Goal: Download file/media

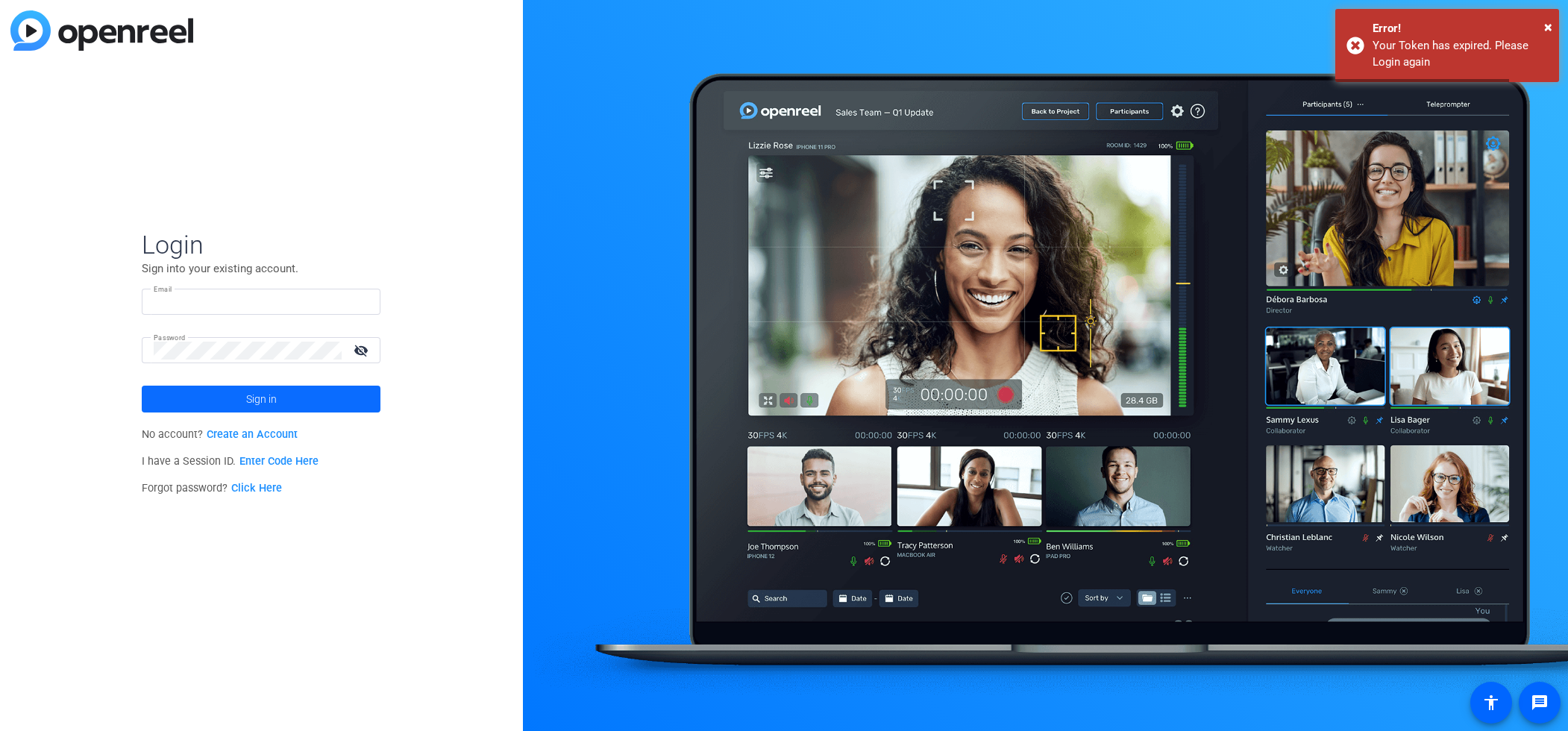
type input "[EMAIL_ADDRESS][DOMAIN_NAME]"
click at [232, 399] on span at bounding box center [261, 399] width 239 height 36
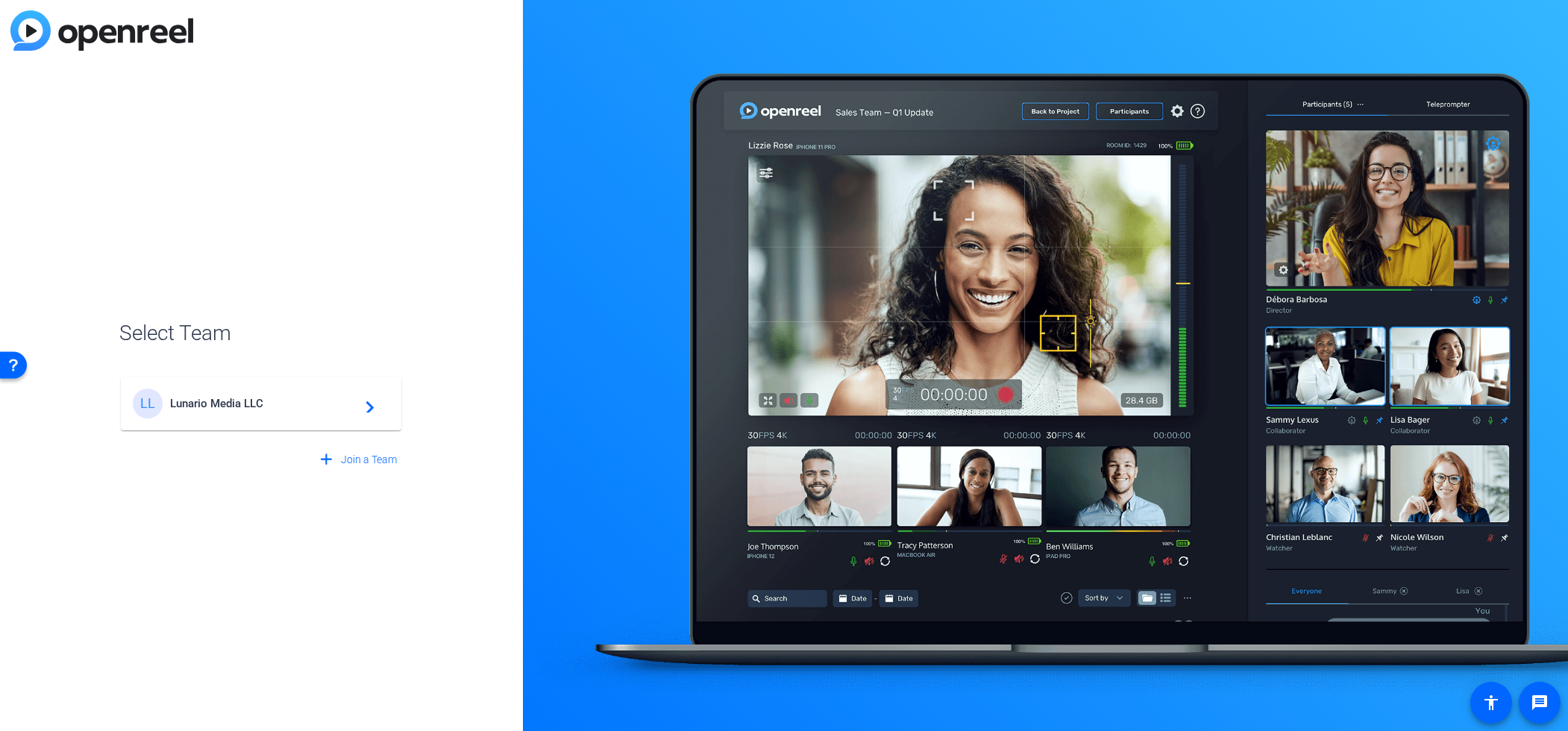
click at [260, 405] on span "Lunario Media LLC" at bounding box center [263, 404] width 187 height 14
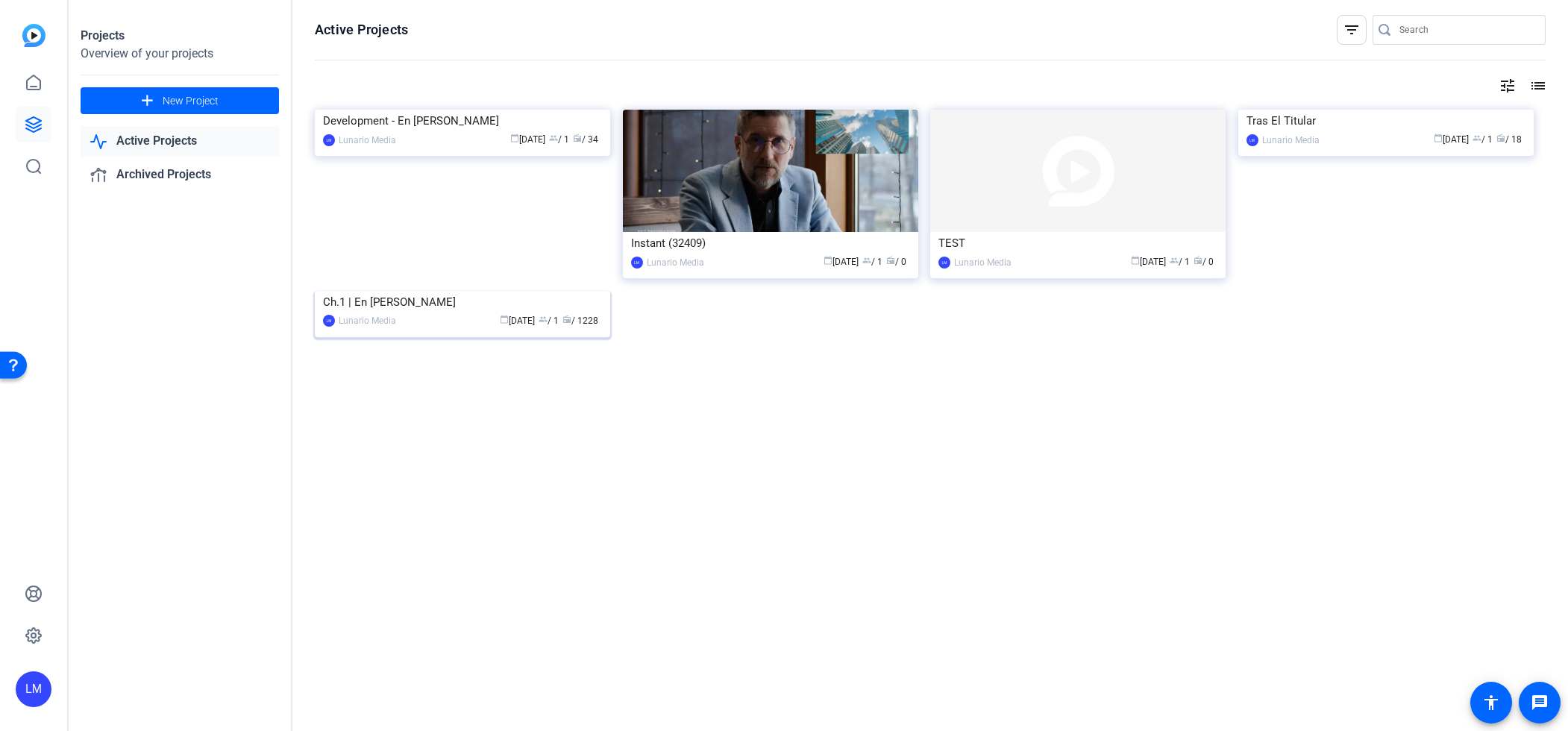
click at [374, 313] on div "Ch.1 | En [PERSON_NAME]" at bounding box center [462, 302] width 279 height 23
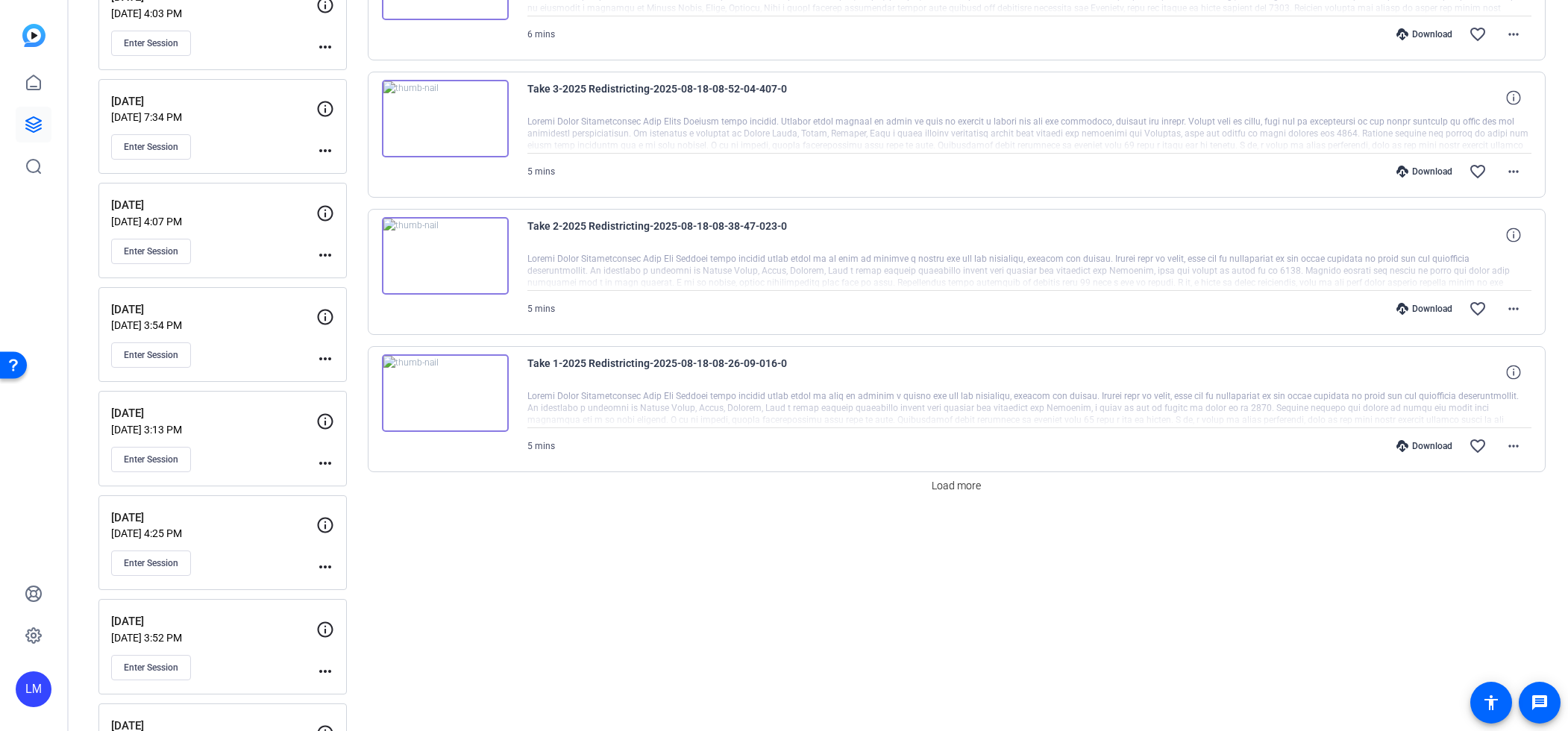
scroll to position [1093, 0]
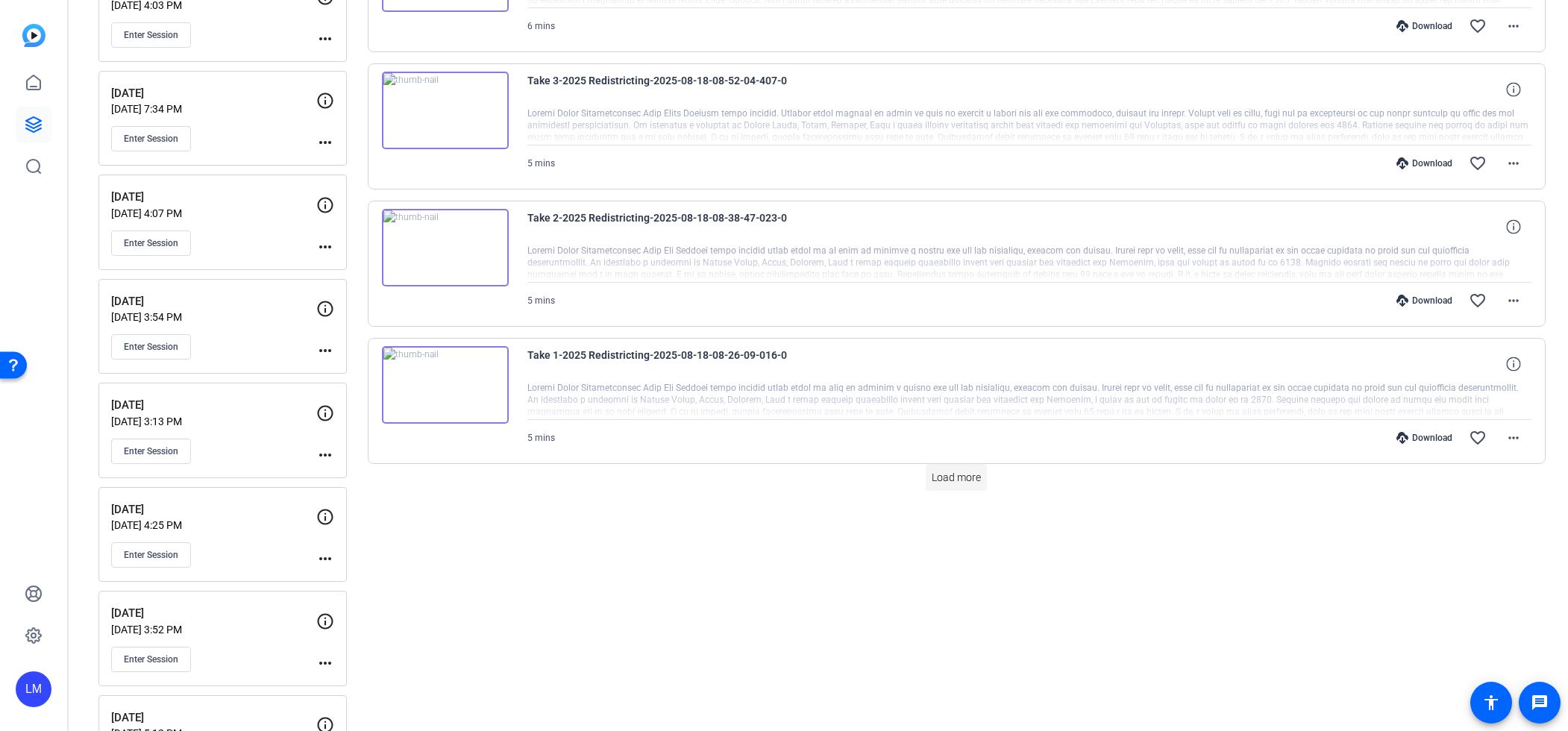
click at [962, 476] on span "Load more" at bounding box center [957, 478] width 50 height 16
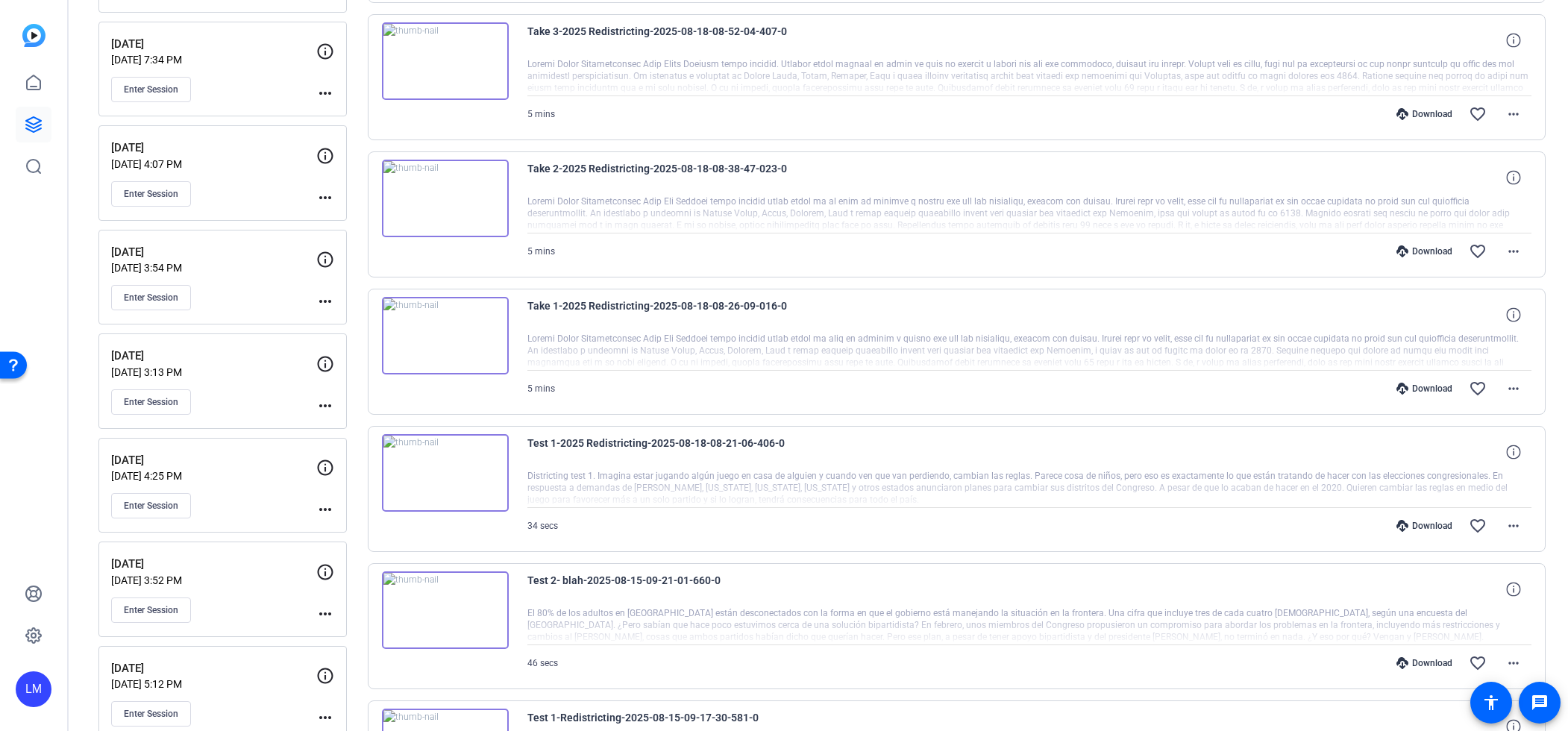
scroll to position [1131, 0]
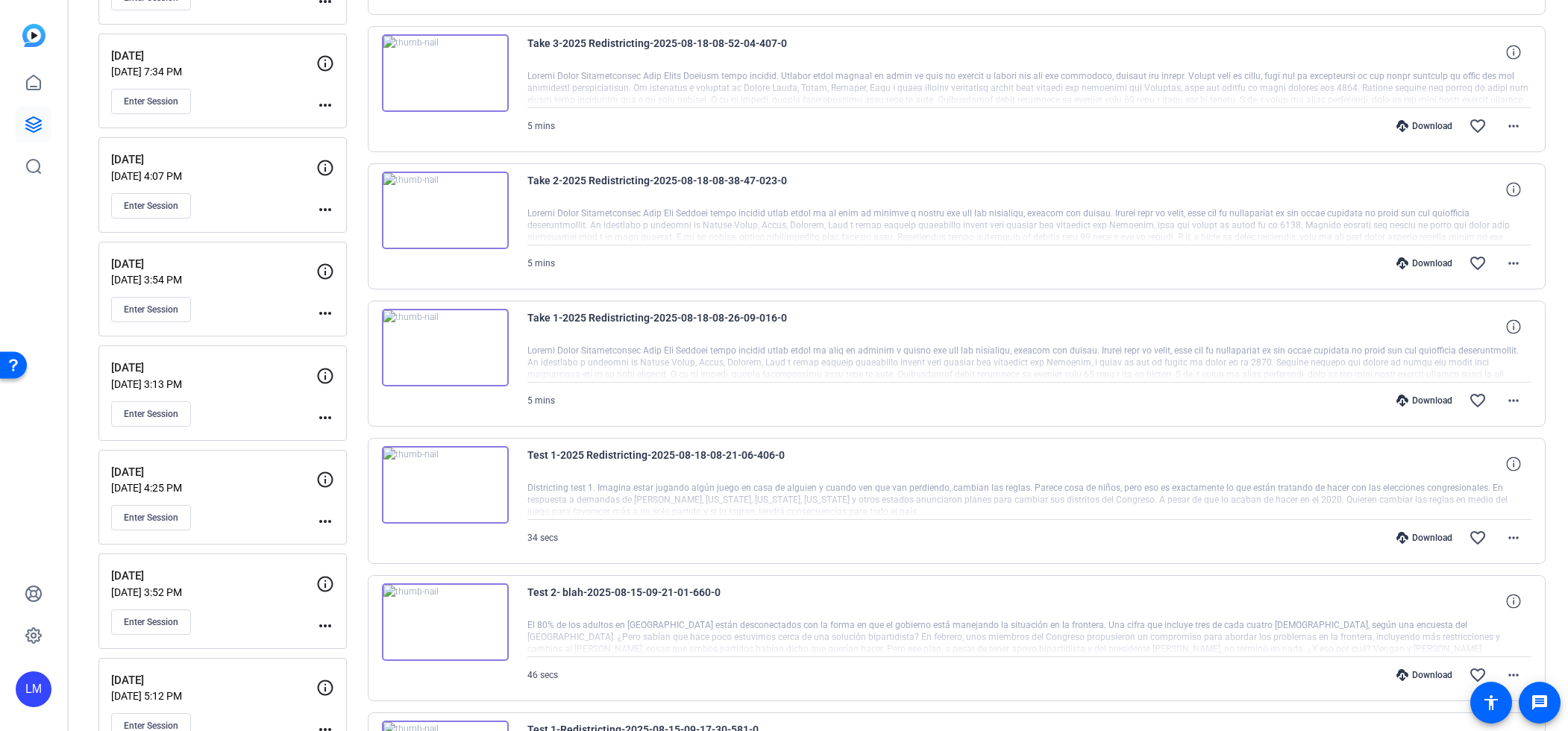
click at [1411, 537] on div "Download" at bounding box center [1424, 538] width 71 height 12
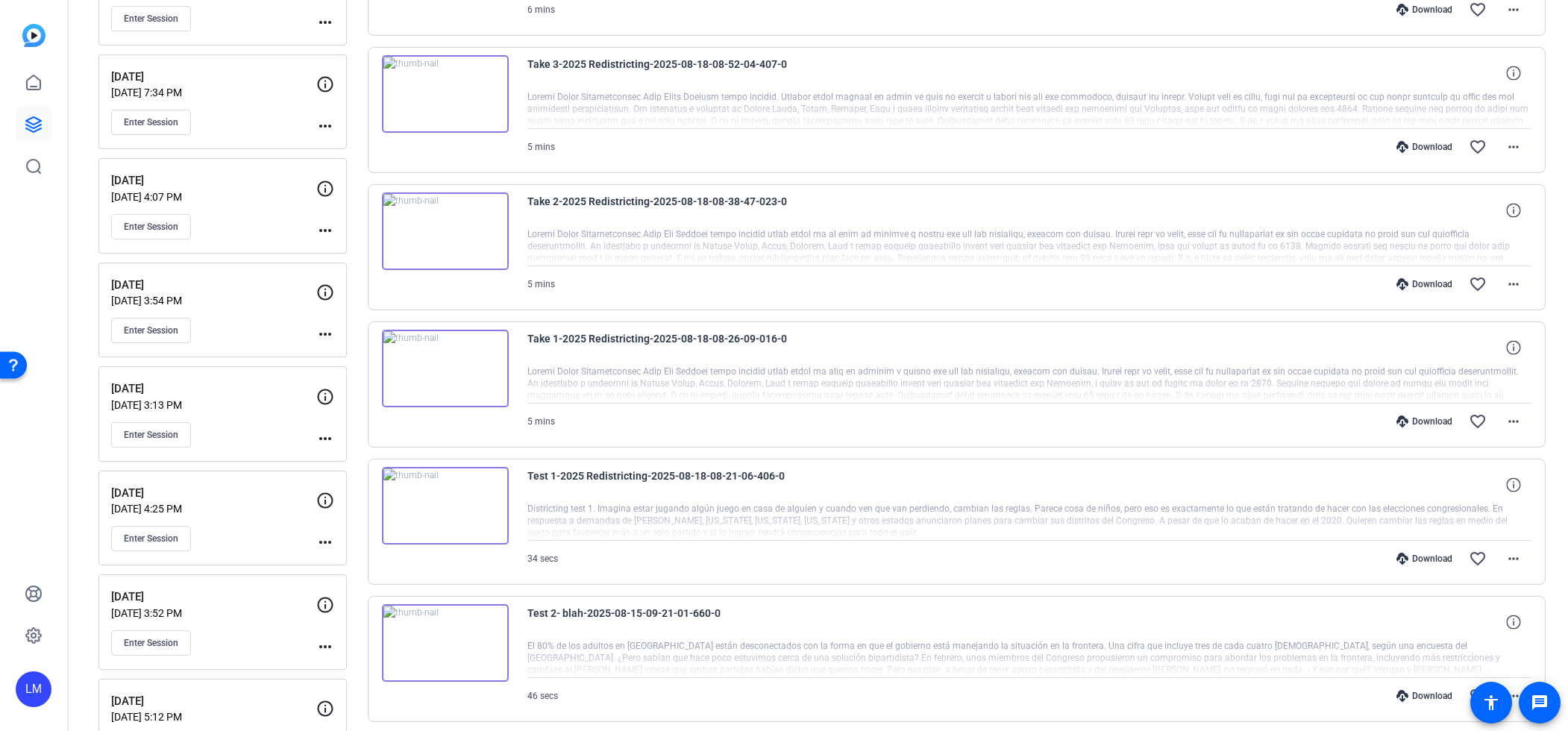
scroll to position [1107, 0]
click at [1421, 423] on div "Download" at bounding box center [1424, 425] width 71 height 12
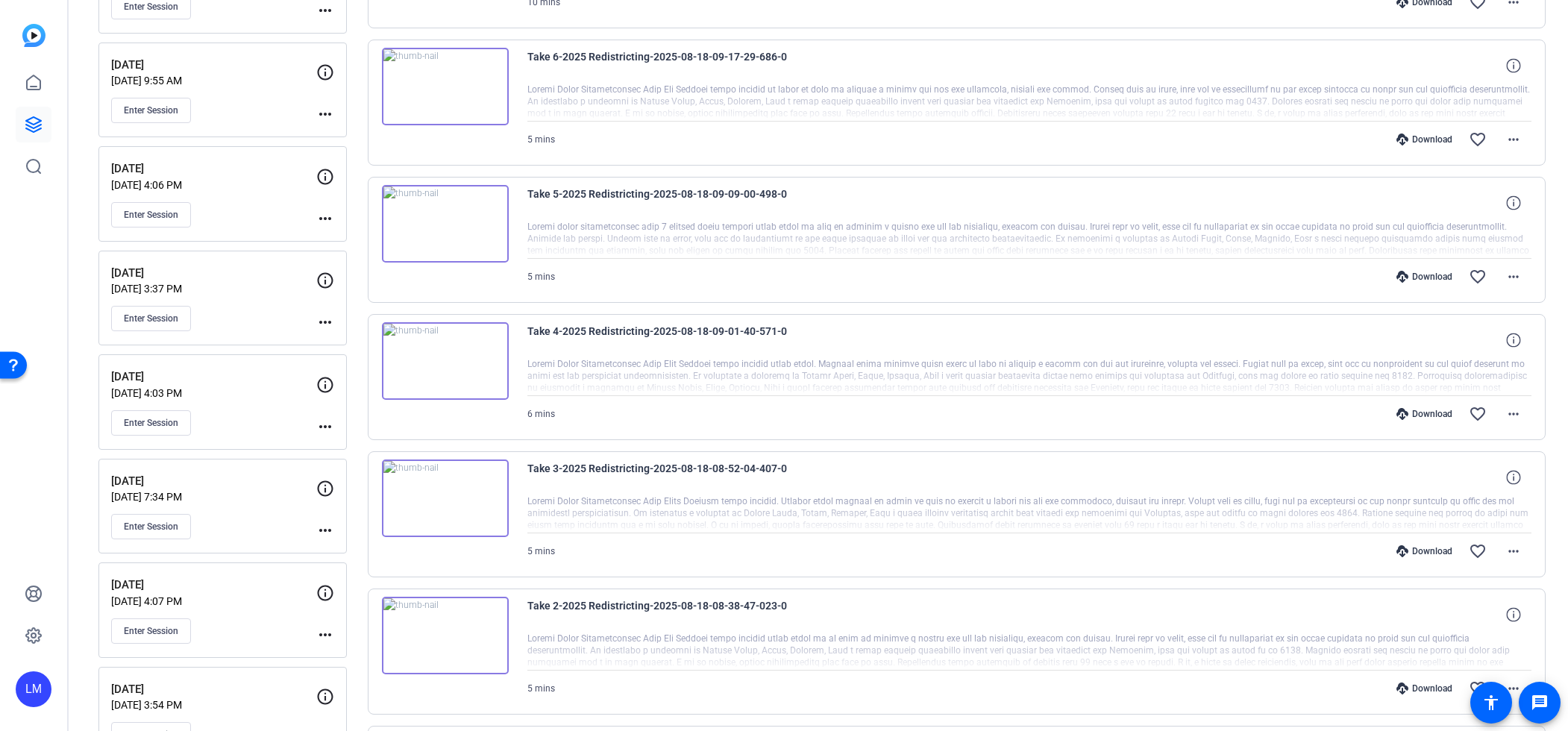
scroll to position [703, 0]
click at [1419, 689] on div "Download" at bounding box center [1424, 690] width 71 height 12
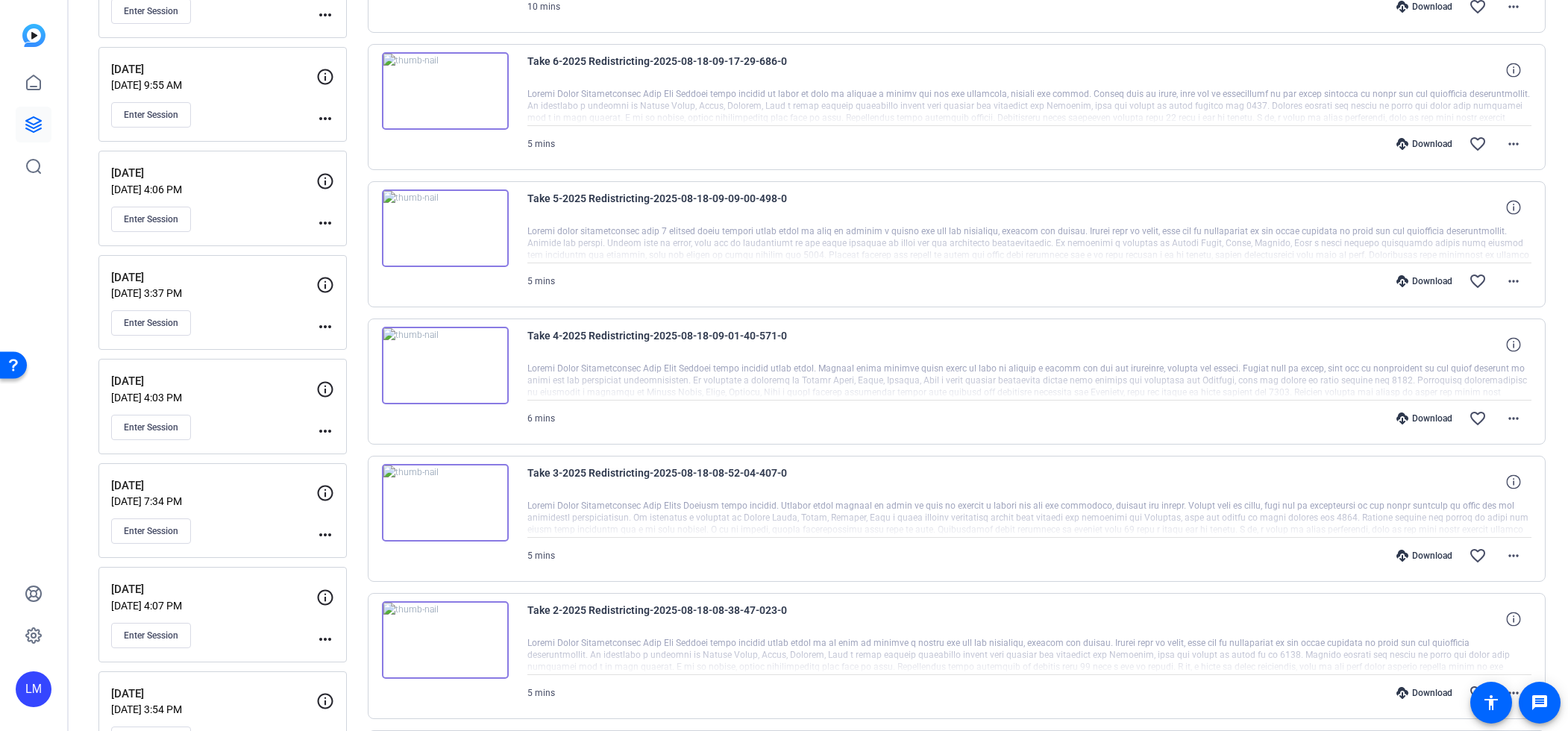
scroll to position [700, 0]
click at [1421, 557] on div "Download" at bounding box center [1424, 556] width 71 height 12
click at [1414, 417] on div "Download" at bounding box center [1424, 419] width 71 height 12
click at [1414, 279] on div "Download" at bounding box center [1424, 281] width 71 height 12
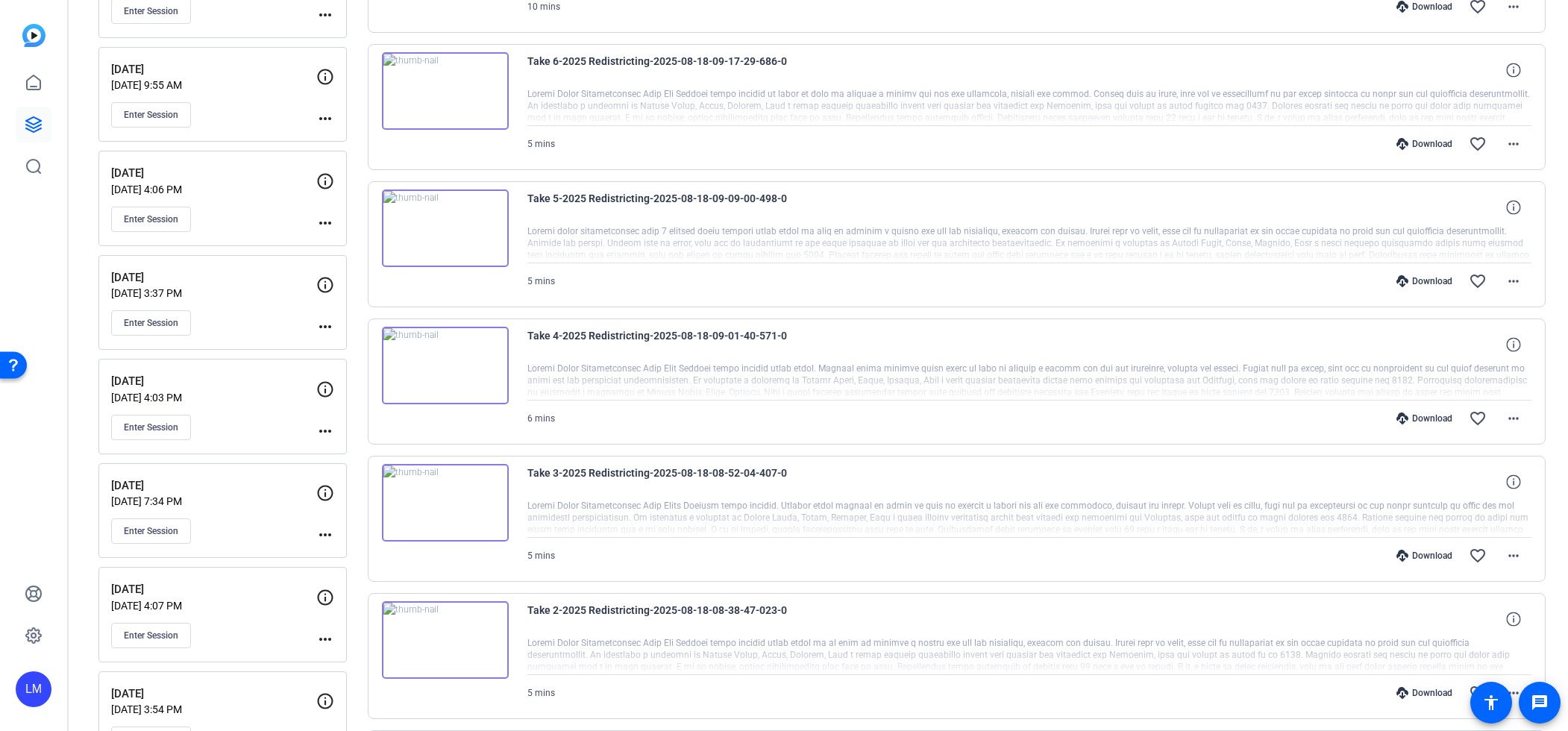
click at [1419, 142] on div "Download" at bounding box center [1424, 144] width 71 height 12
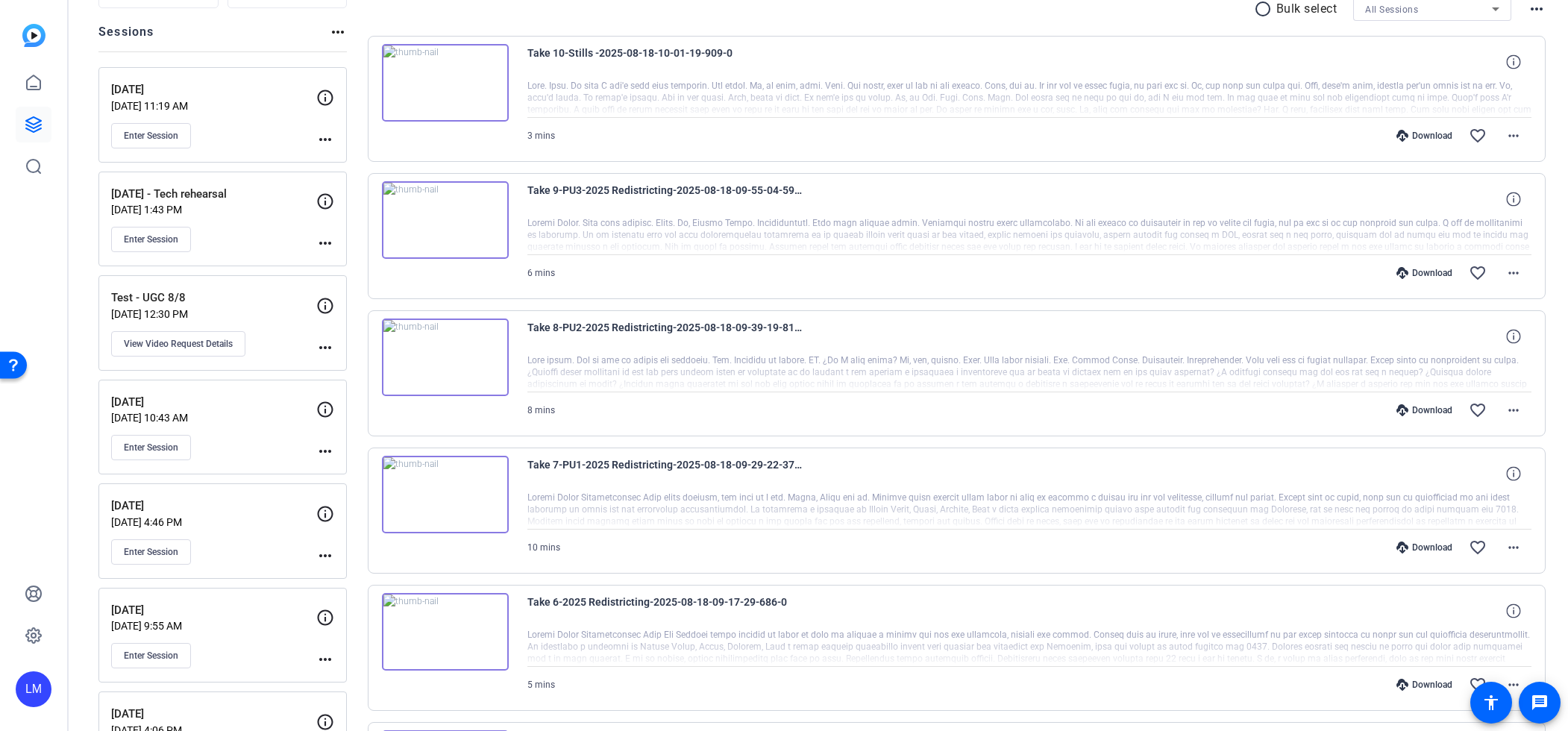
scroll to position [201, 0]
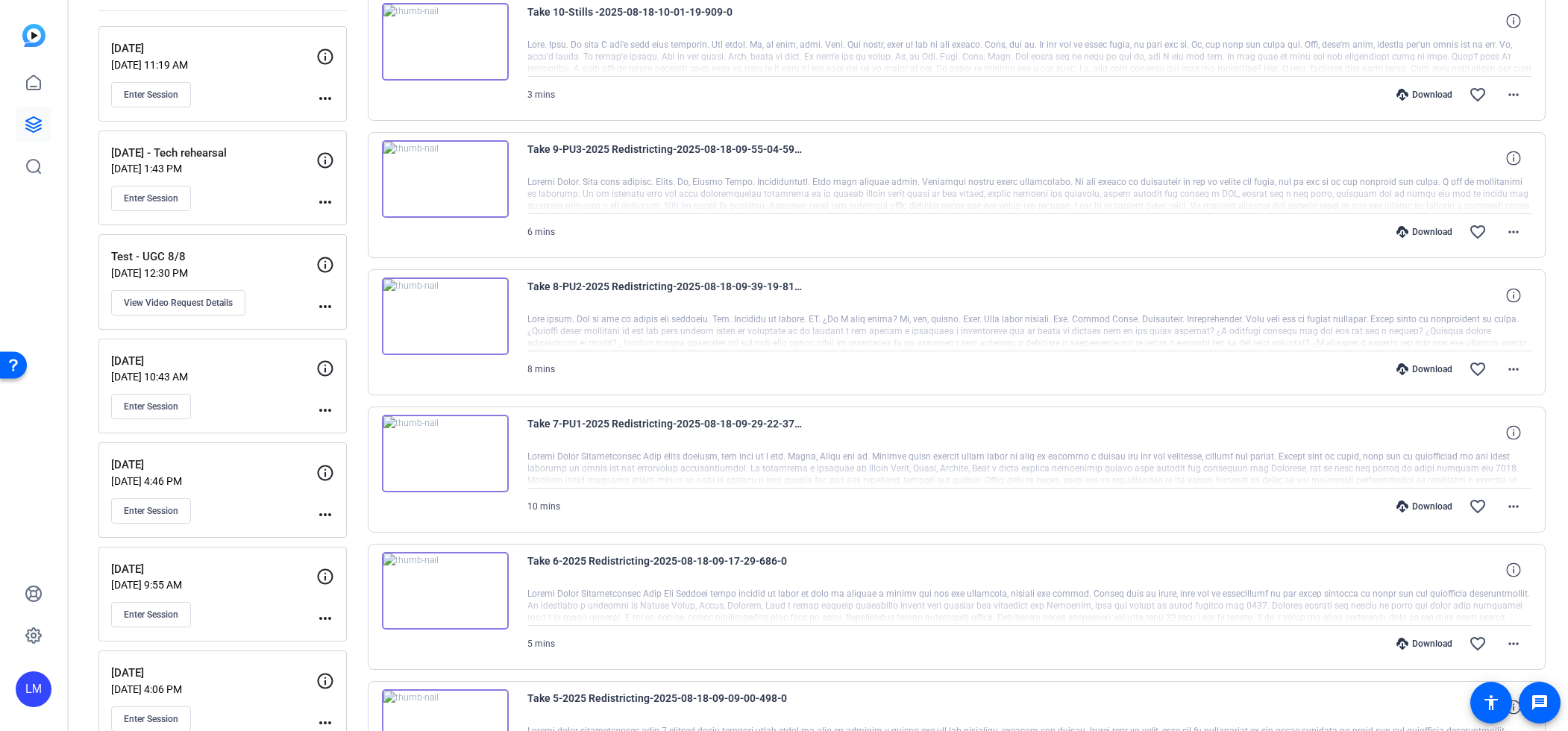
click at [1423, 506] on div "Download" at bounding box center [1424, 506] width 71 height 12
click at [1423, 365] on div "Download" at bounding box center [1424, 369] width 71 height 12
click at [1422, 232] on div "Download" at bounding box center [1424, 232] width 71 height 12
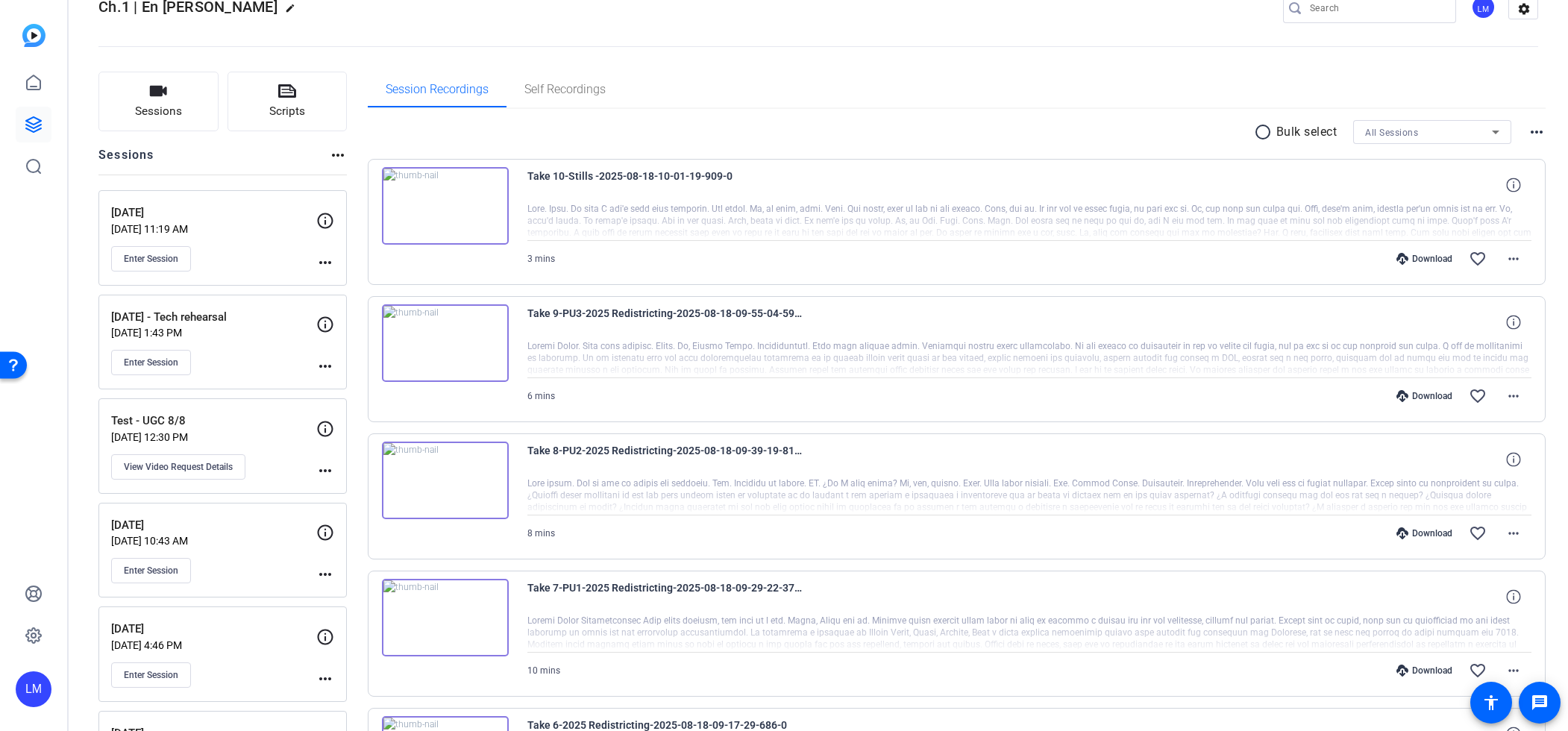
scroll to position [8, 0]
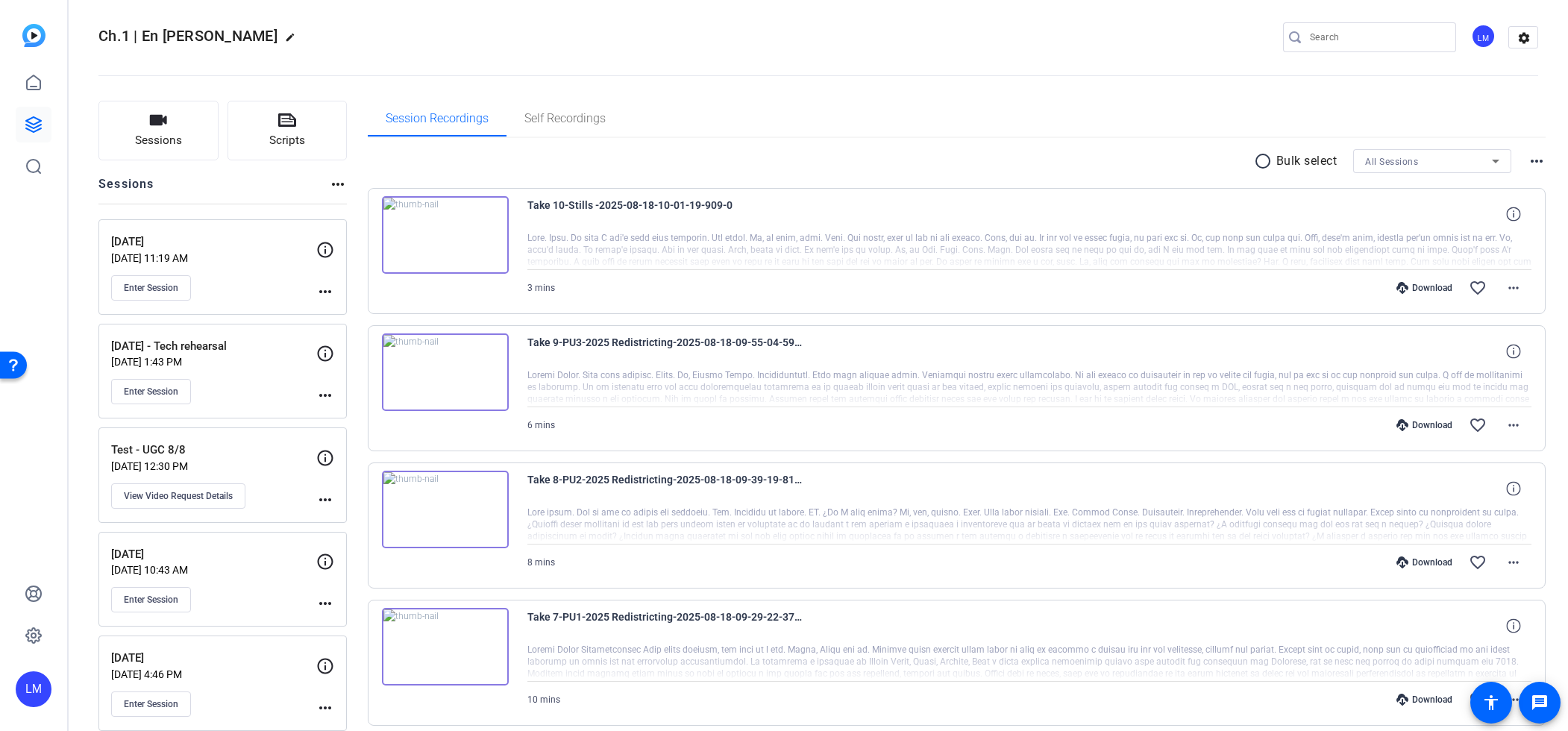
click at [1426, 287] on div "Download" at bounding box center [1424, 288] width 71 height 12
click at [887, 118] on div "Session Recordings Self Recordings" at bounding box center [957, 118] width 1178 height 36
click at [970, 43] on div "Ch.1 | En [PERSON_NAME] edit LM settings" at bounding box center [818, 37] width 1440 height 23
